Goal: Task Accomplishment & Management: Use online tool/utility

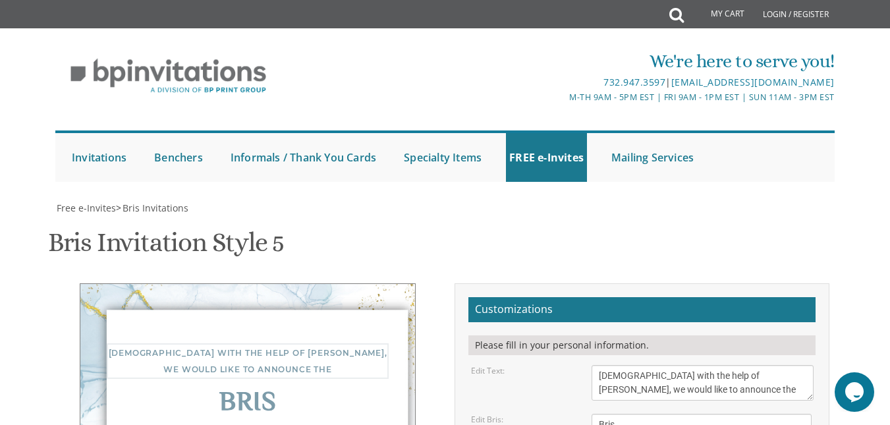
drag, startPoint x: 599, startPoint y: 273, endPoint x: 680, endPoint y: 279, distance: 81.9
click at [680, 365] on textarea "With gratitude to Hashem We would like to inform you of the" at bounding box center [701, 383] width 221 height 36
type textarea "with thanks to [PERSON_NAME], we would like to announce the"
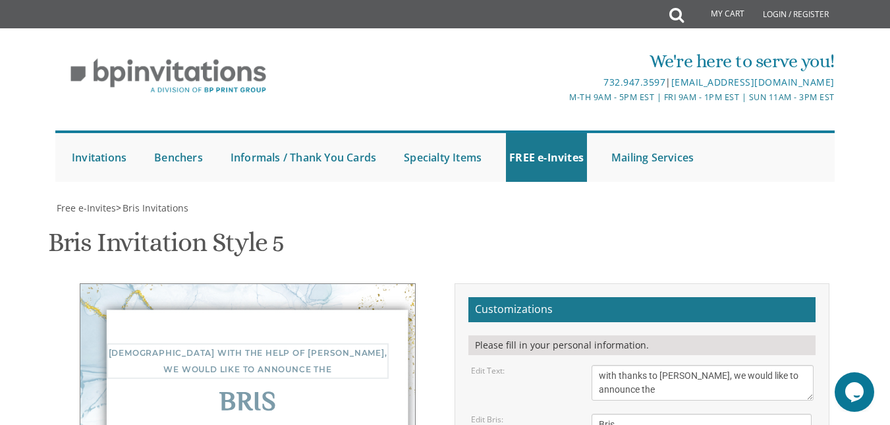
type textarea "Of our dear son [DATE] bris at 9 AM [GEOGRAPHIC_DATA] Rechov Penina 4 in Ezras …"
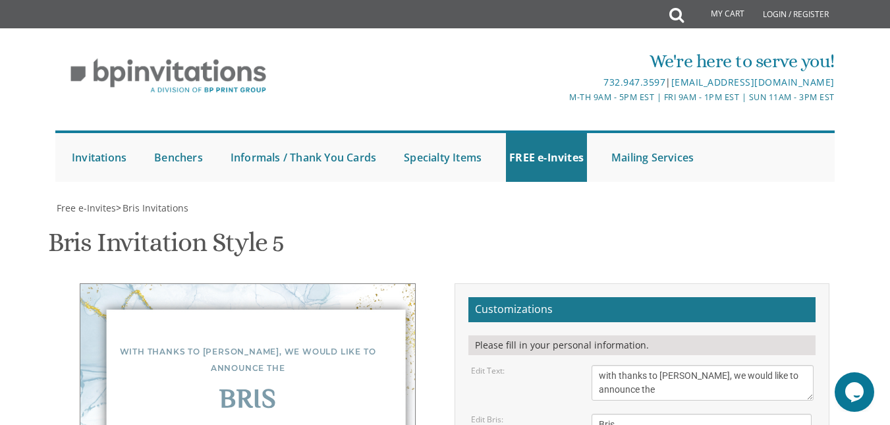
click at [857, 387] on icon "$i18n('chat', 'chat_widget')" at bounding box center [854, 392] width 18 height 20
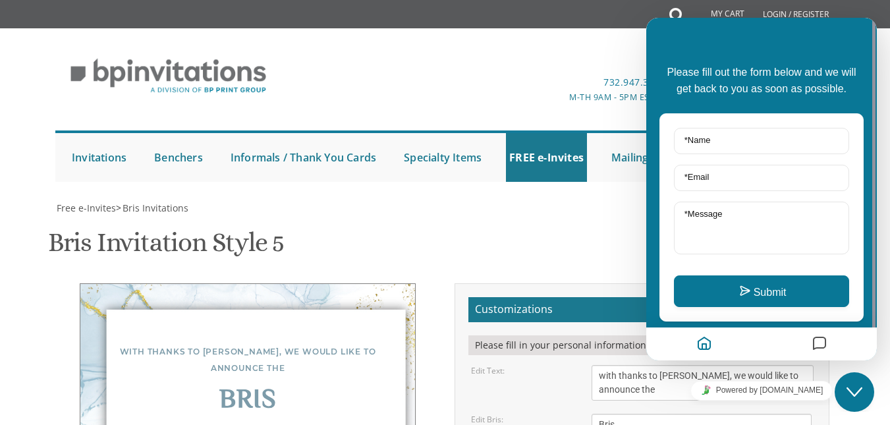
click at [864, 386] on div "Close Chat This icon closes the chat window." at bounding box center [855, 392] width 40 height 16
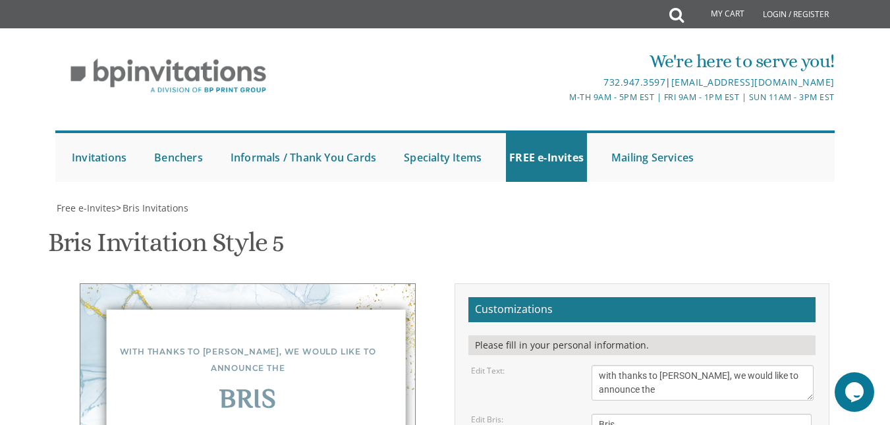
scroll to position [245, 0]
drag, startPoint x: 663, startPoint y: 147, endPoint x: 597, endPoint y: 127, distance: 69.4
click at [597, 365] on textarea "With gratitude to Hashem We would like to inform you of the" at bounding box center [701, 383] width 221 height 36
